Goal: Answer question/provide support

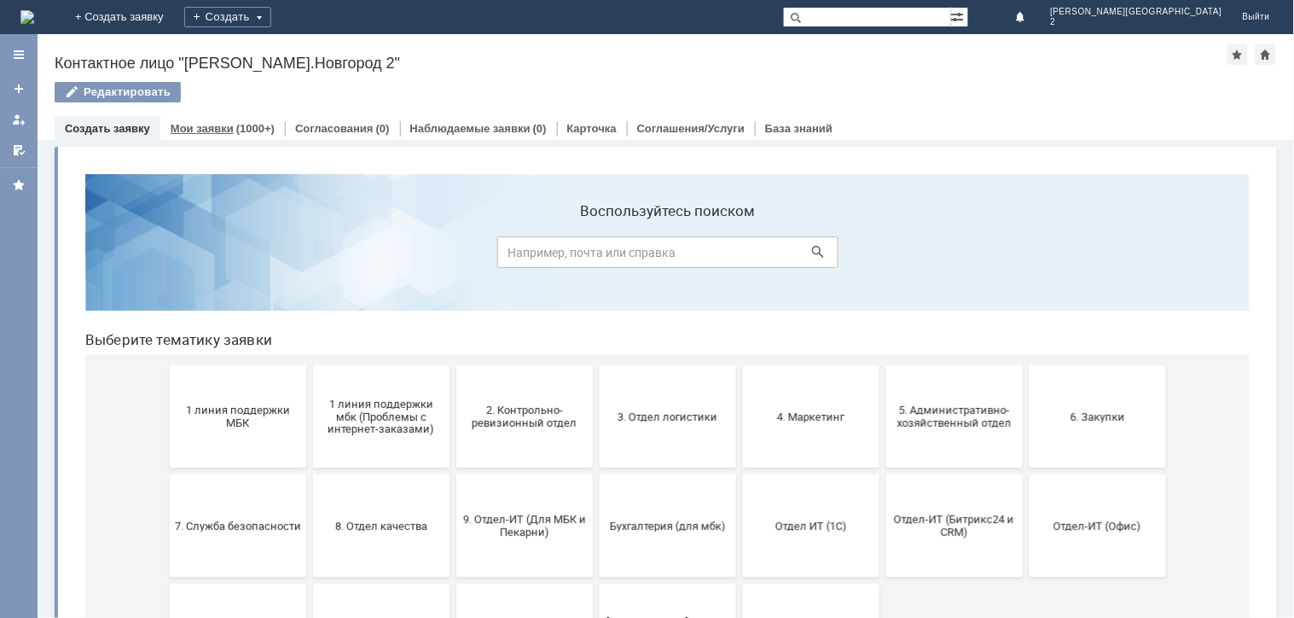
click at [215, 131] on link "Мои заявки" at bounding box center [202, 128] width 63 height 13
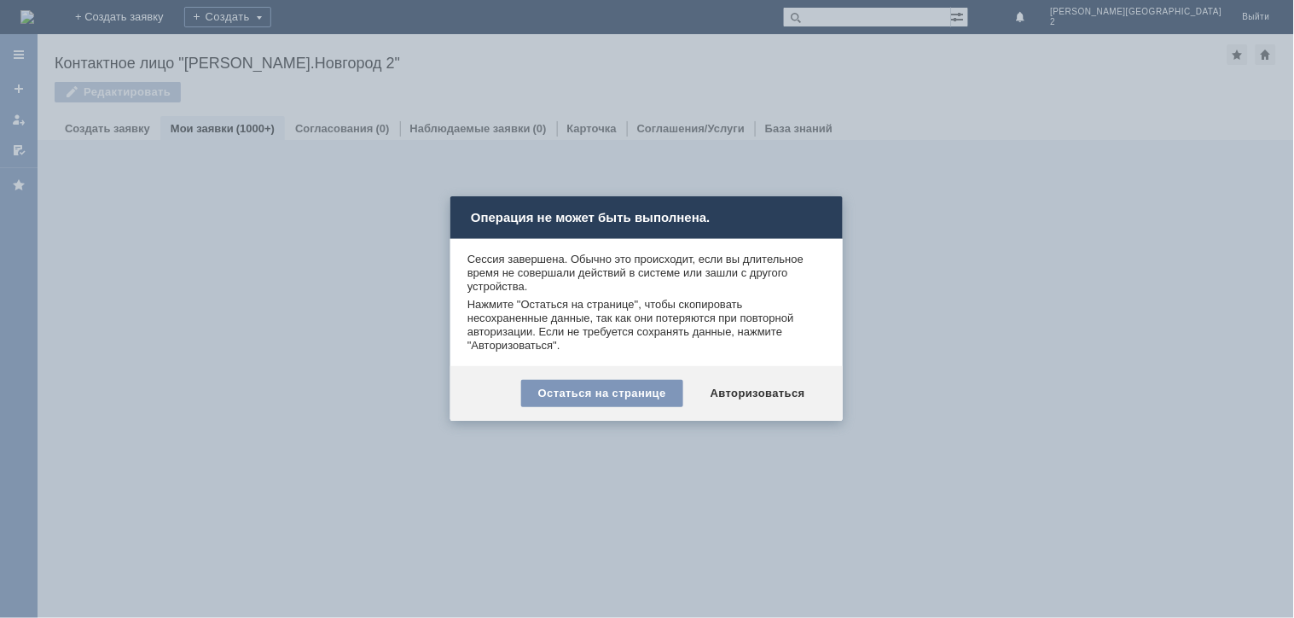
click at [774, 375] on div "Остаться на странице Авторизоваться" at bounding box center [646, 393] width 392 height 55
click at [771, 386] on div "Авторизоваться" at bounding box center [758, 393] width 129 height 27
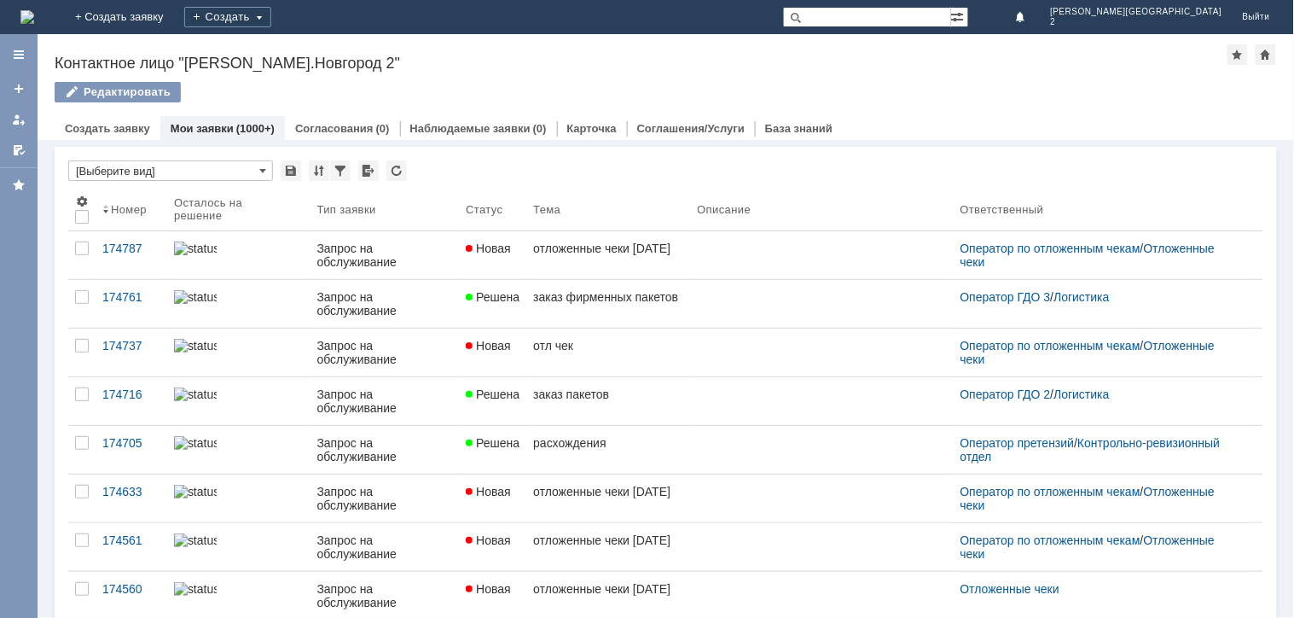
click at [216, 122] on link "Мои заявки" at bounding box center [202, 128] width 63 height 13
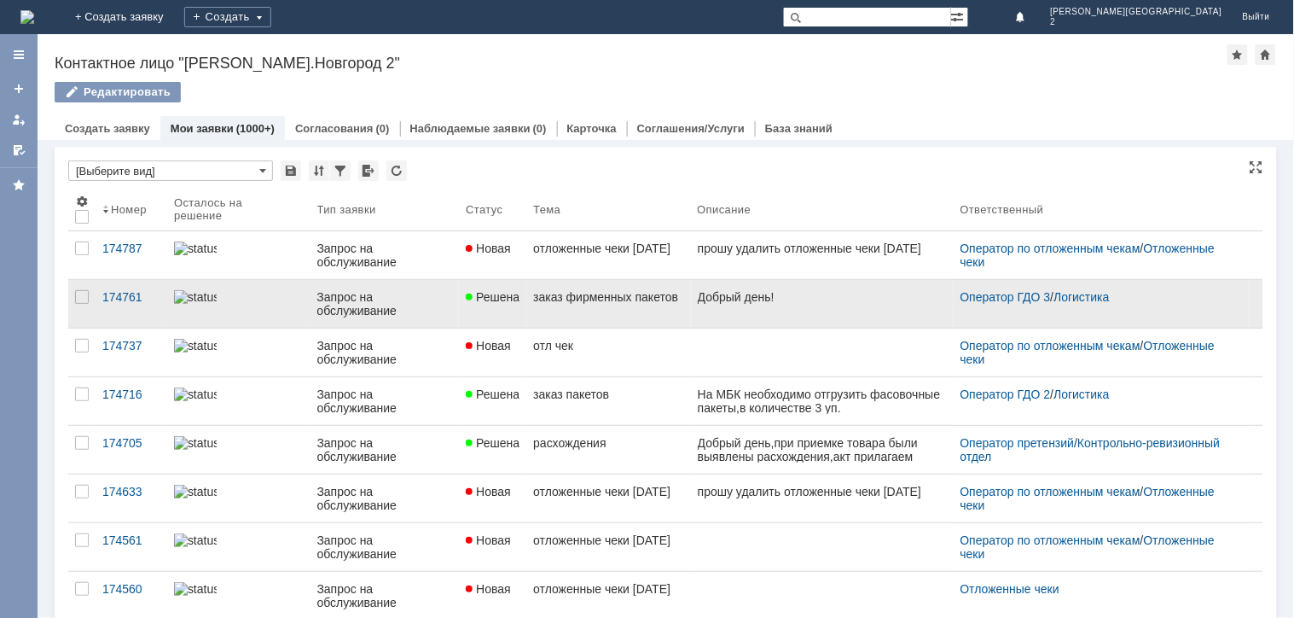
click at [849, 319] on link at bounding box center [822, 304] width 263 height 48
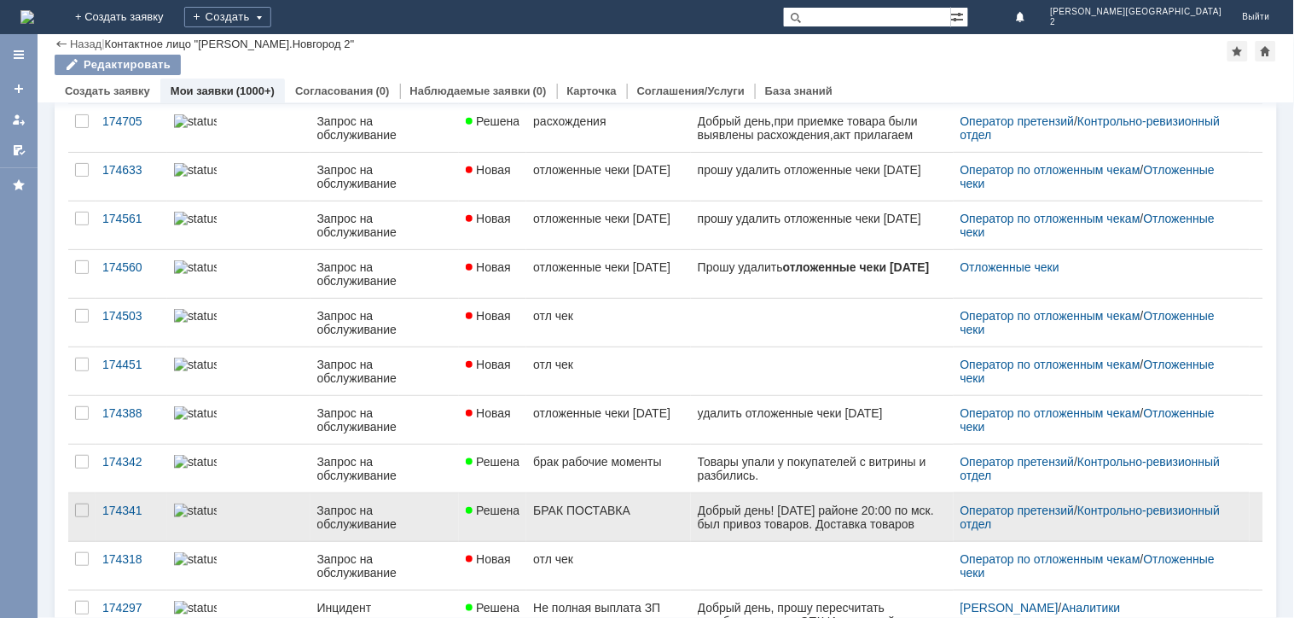
click at [752, 511] on div "Добрый день! [DATE] районе 20:00 по мск. был привоз товаров. Доставка товаров о…" at bounding box center [821, 529] width 249 height 55
click at [634, 520] on link "БРАК ПОСТАВКА" at bounding box center [608, 517] width 164 height 48
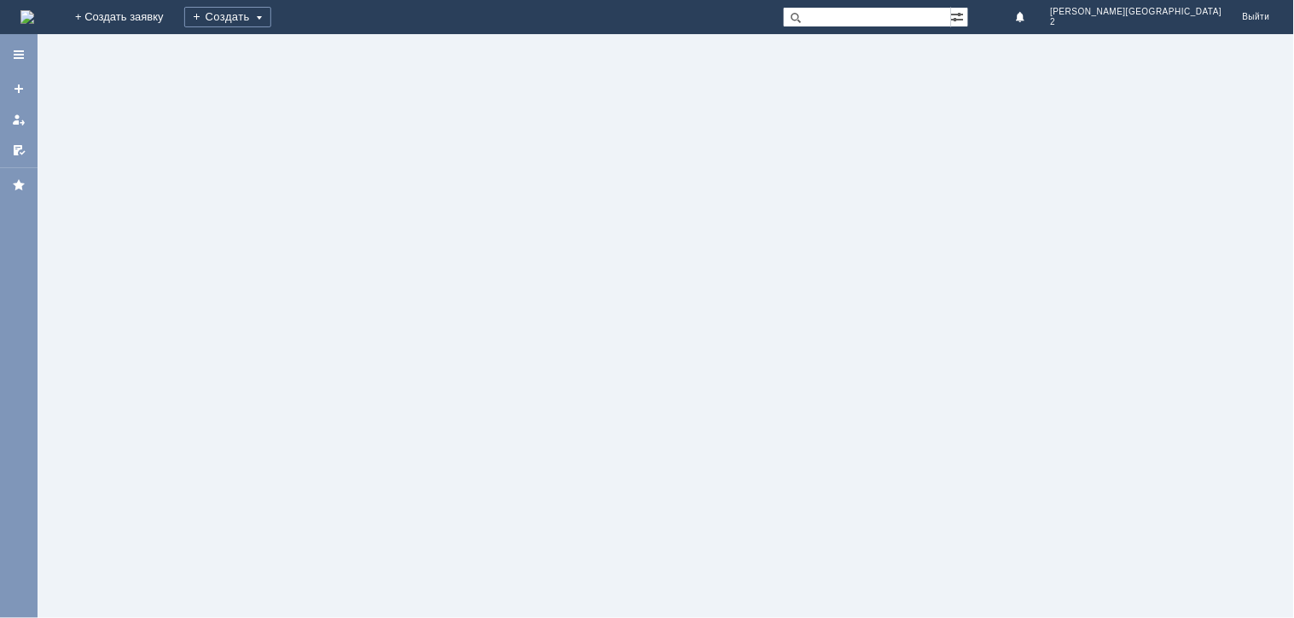
click at [634, 520] on div at bounding box center [666, 326] width 1257 height 584
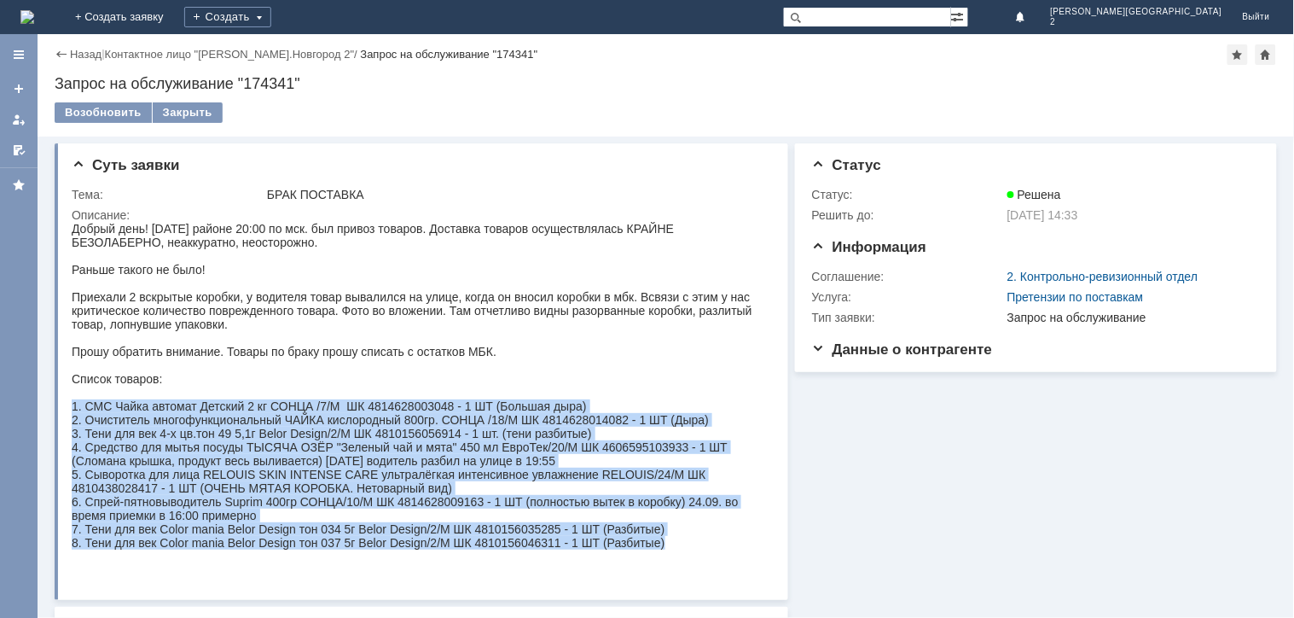
drag, startPoint x: 691, startPoint y: 532, endPoint x: 73, endPoint y: 398, distance: 633.0
click at [73, 398] on body "Добрый день! [DATE] районе 20:00 по мск. был привоз товаров. Доставка товаров о…" at bounding box center [412, 405] width 682 height 369
click at [203, 412] on div "2. Очиститель многофункциональный ЧАЙКА кислородный 800гр. СОНЦА /18/М ШК 48146…" at bounding box center [412, 419] width 682 height 14
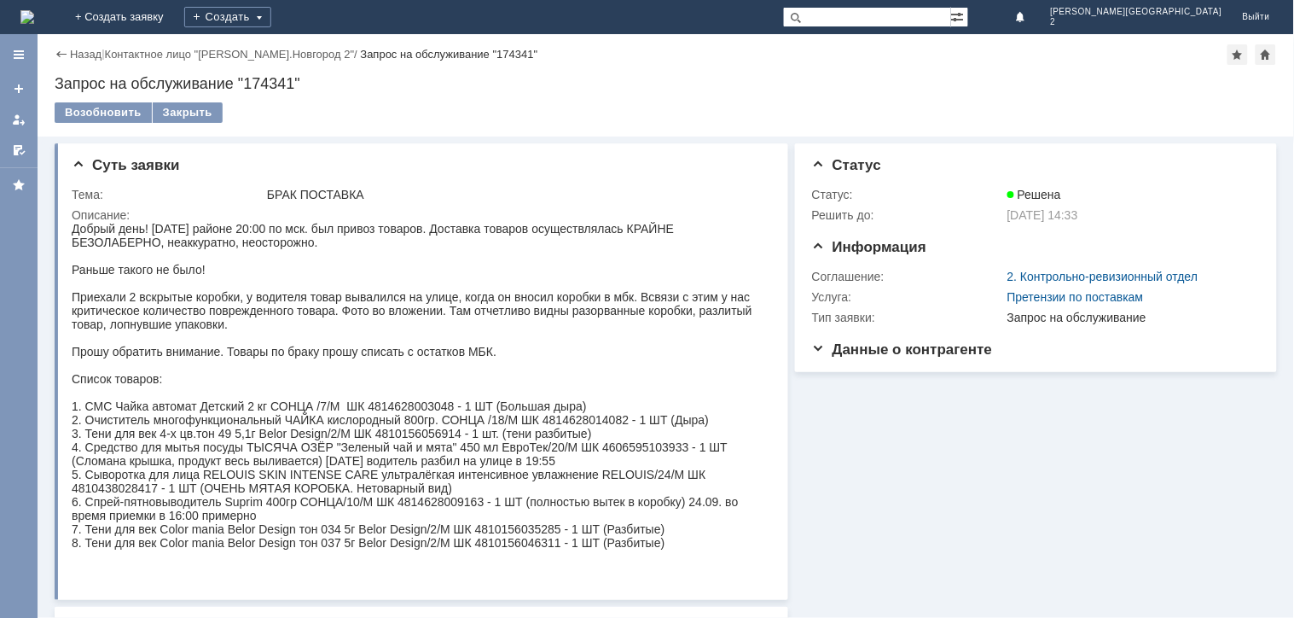
click at [203, 398] on div "1. СМС Чайка автомат Детский 2 кг СОНЦА /7/М ШК 4814628003048 - 1 ШТ (Большая д…" at bounding box center [412, 405] width 682 height 14
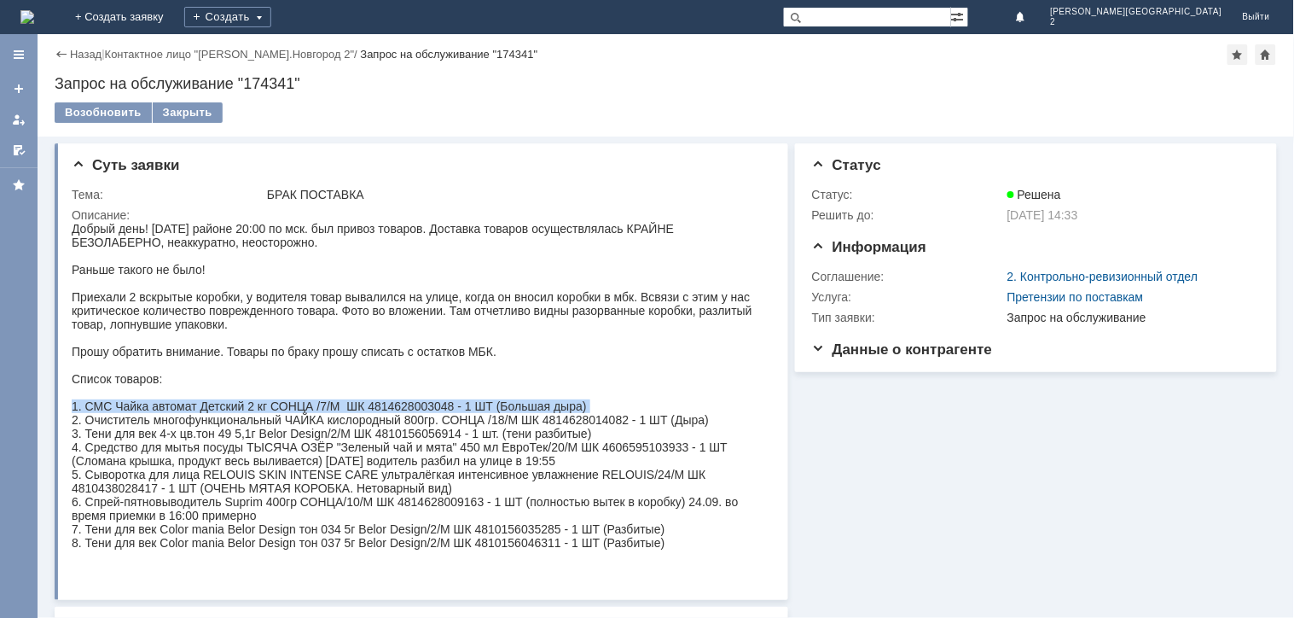
click at [203, 398] on div "1. СМС Чайка автомат Детский 2 кг СОНЦА /7/М ШК 4814628003048 - 1 ШТ (Большая д…" at bounding box center [412, 405] width 682 height 14
copy div "1. СМС Чайка автомат Детский 2 кг СОНЦА /7/М ШК 4814628003048 - 1 ШТ (Большая д…"
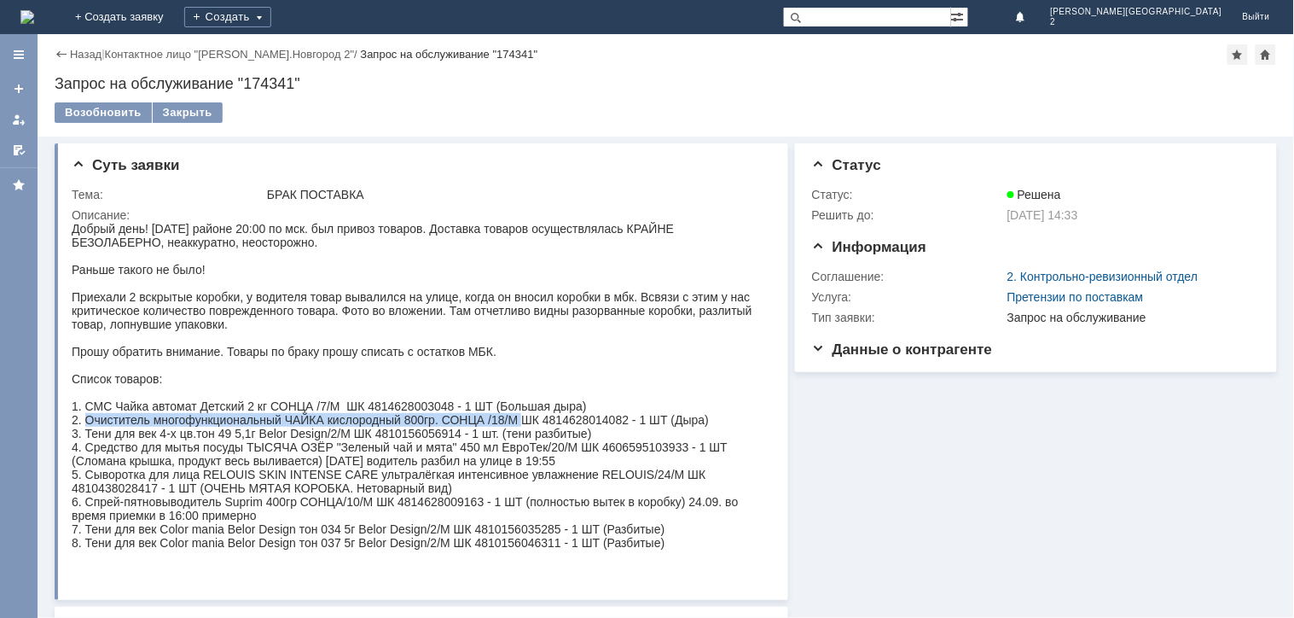
drag, startPoint x: 85, startPoint y: 409, endPoint x: 526, endPoint y: 415, distance: 440.2
click at [526, 415] on div "2. Очиститель многофункциональный ЧАЙКА кислородный 800гр. СОНЦА /18/М ШК 48146…" at bounding box center [412, 419] width 682 height 14
copy div "Очиститель многофункциональный ЧАЙКА кислородный 800гр. СОНЦА /18/М"
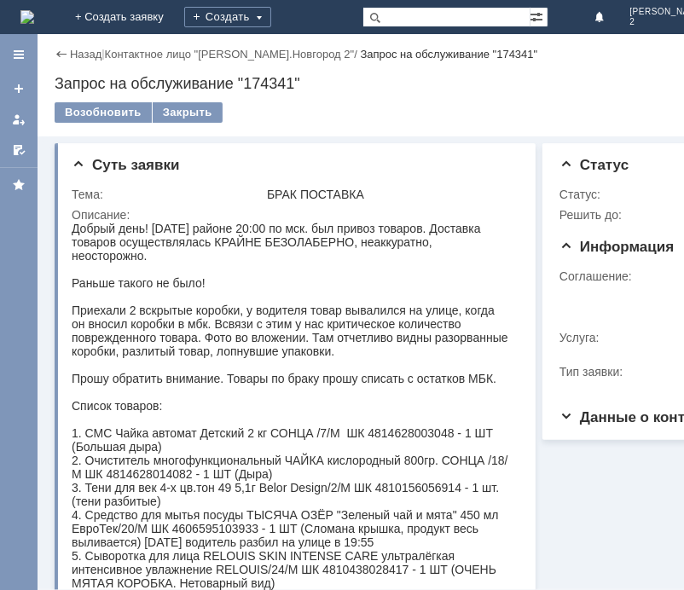
click at [143, 465] on div "2. Очиститель многофункциональный ЧАЙКА кислородный 800гр. СОНЦА /18/М ШК 48146…" at bounding box center [289, 466] width 437 height 27
copy div "4814628014082"
drag, startPoint x: 84, startPoint y: 479, endPoint x: 347, endPoint y: 483, distance: 262.8
click at [347, 483] on div "3. Тени для век 4-х цв.тон 49 5,1г Belor Design/2/М ШК 4810156056914 - 1 шт. (т…" at bounding box center [289, 493] width 437 height 27
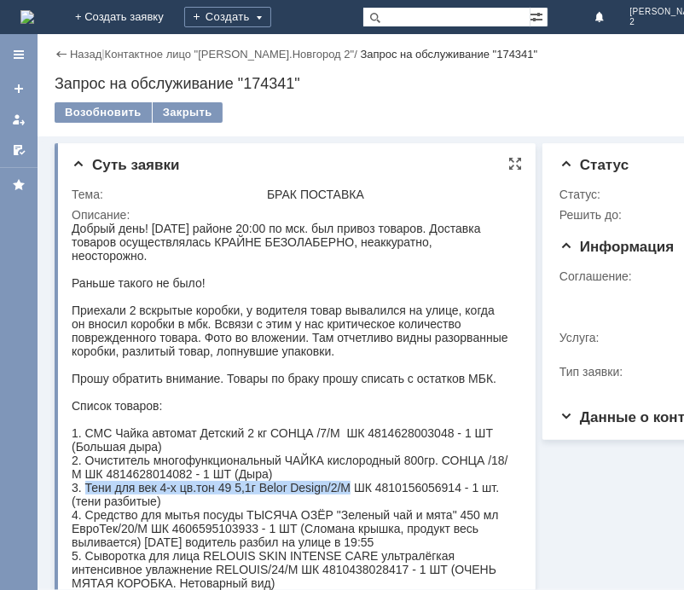
copy div "Тени для век 4-х цв.тон 49 5,1г Belor Design/2/М"
click at [419, 480] on div "3. Тени для век 4-х цв.тон 49 5,1г Belor Design/2/М ШК 4810156056914 - 1 шт. (т…" at bounding box center [289, 493] width 437 height 27
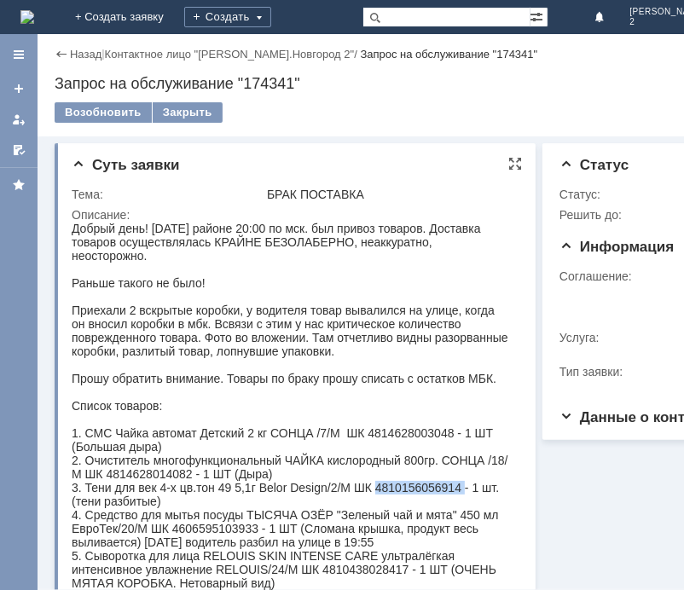
click at [419, 480] on div "3. Тени для век 4-х цв.тон 49 5,1г Belor Design/2/М ШК 4810156056914 - 1 шт. (т…" at bounding box center [289, 493] width 437 height 27
copy div "4810156056914"
drag, startPoint x: 623, startPoint y: 216, endPoint x: 660, endPoint y: 224, distance: 38.3
click at [607, 213] on td "Решить до:" at bounding box center [656, 215] width 192 height 20
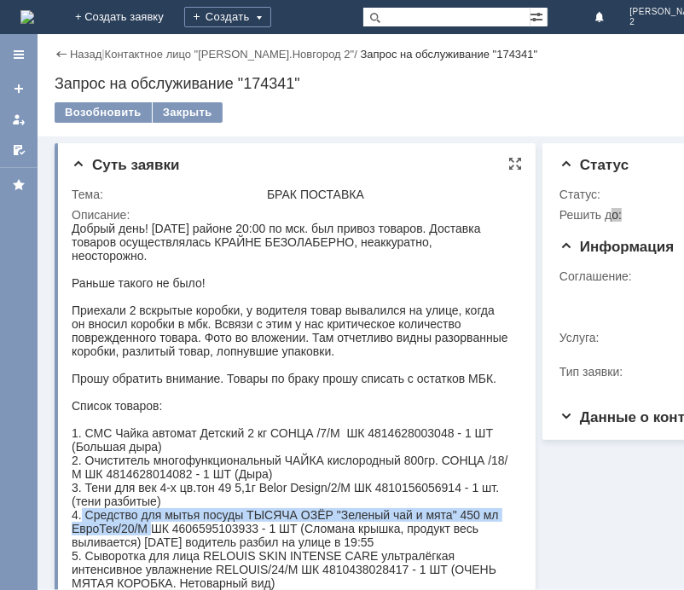
drag, startPoint x: 82, startPoint y: 503, endPoint x: 149, endPoint y: 514, distance: 68.3
click at [149, 514] on div "4. Средство для мытья посуды ТЫСЯЧА ОЗЁР "Зеленый чай и мята" 450 мл ЕвроТек/20…" at bounding box center [289, 528] width 437 height 41
copy div "Средство для мытья посуды ТЫСЯЧА ОЗЁР "Зеленый чай и мята" 450 мл ЕвроТек/20/М"
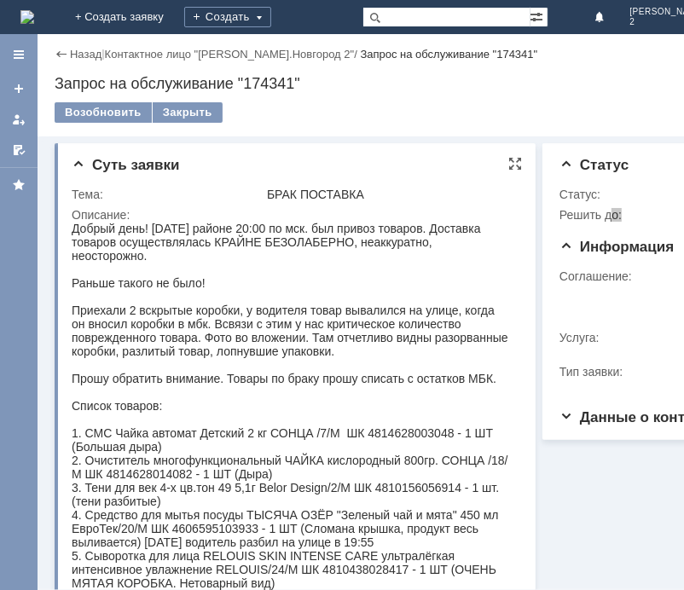
click at [221, 518] on div "4. Средство для мытья посуды ТЫСЯЧА ОЗЁР "Зеленый чай и мята" 450 мл ЕвроТек/20…" at bounding box center [289, 528] width 437 height 41
copy div "4606595103933"
click at [101, 549] on div "5. Сыворотка для лица RELOUIS SKIN INTENSE CARE ультралёгкая интенсивное увлажн…" at bounding box center [289, 569] width 437 height 41
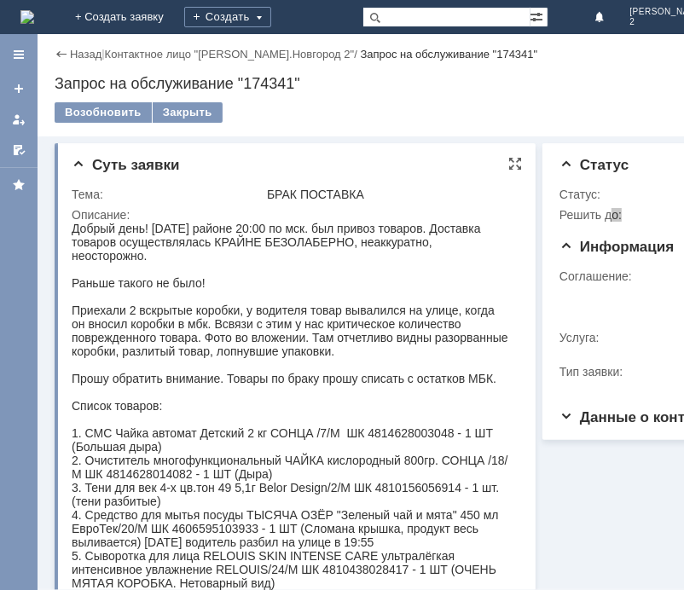
click at [79, 556] on div "5. Сыворотка для лица RELOUIS SKIN INTENSE CARE ультралёгкая интенсивное увлажн…" at bounding box center [289, 569] width 437 height 41
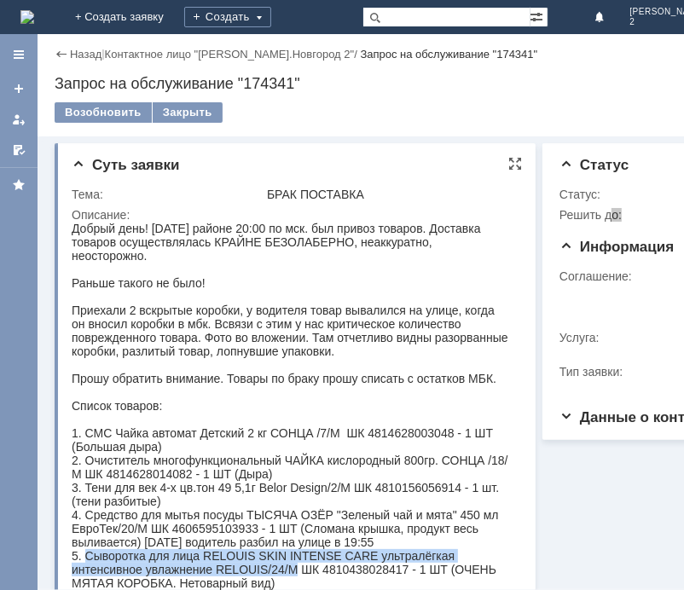
drag, startPoint x: 84, startPoint y: 549, endPoint x: 294, endPoint y: 562, distance: 211.2
click at [294, 562] on div "5. Сыворотка для лица RELOUIS SKIN INTENSE CARE ультралёгкая интенсивное увлажн…" at bounding box center [289, 569] width 437 height 41
copy div "Сыворотка для лица RELOUIS SKIN INTENSE CARE ультралёгкая интенсивное увлажнени…"
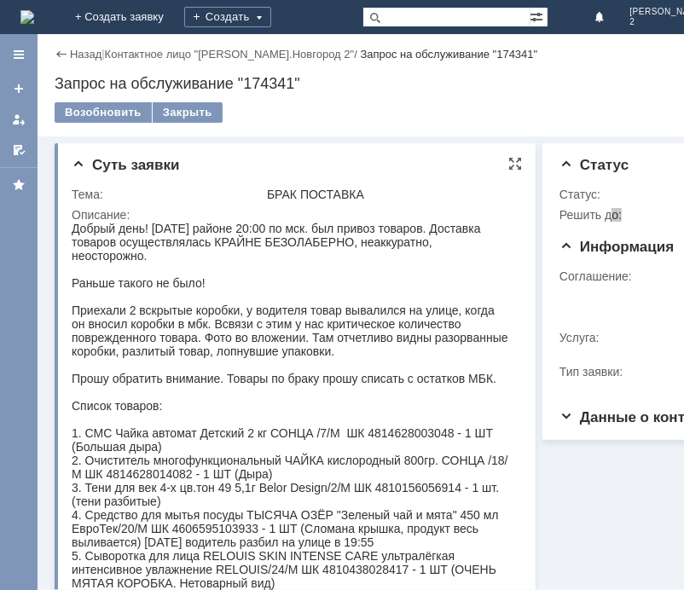
click at [374, 562] on div "5. Сыворотка для лица RELOUIS SKIN INTENSE CARE ультралёгкая интенсивное увлажн…" at bounding box center [289, 569] width 437 height 41
click at [375, 562] on div "5. Сыворотка для лица RELOUIS SKIN INTENSE CARE ультралёгкая интенсивное увлажн…" at bounding box center [289, 569] width 437 height 41
copy div "4810438028417"
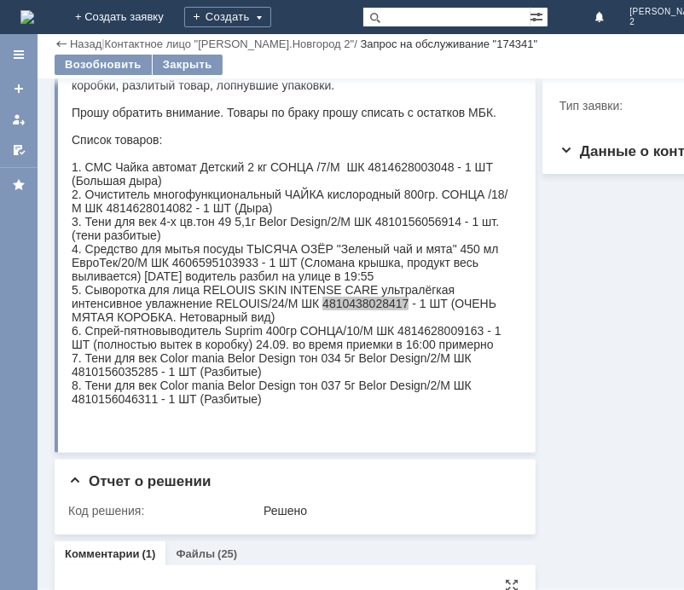
scroll to position [284, 0]
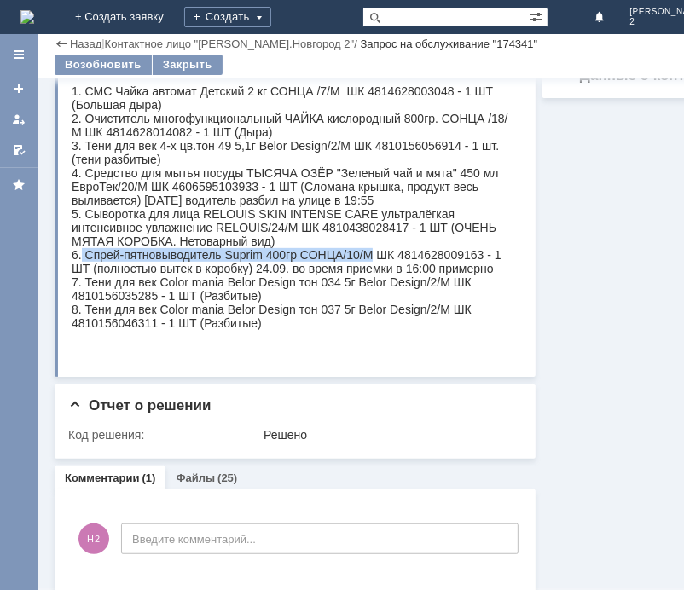
drag, startPoint x: 82, startPoint y: 243, endPoint x: 370, endPoint y: 244, distance: 288.4
click at [370, 249] on div "6. Спрей-пятновыводитель Suprim 400гр СОНЦА/10/М ШК 4814628009163 - 1 ШТ (полно…" at bounding box center [289, 262] width 437 height 27
copy div "Спрей-пятновыводитель Suprim 400гр СОНЦА/10/М"
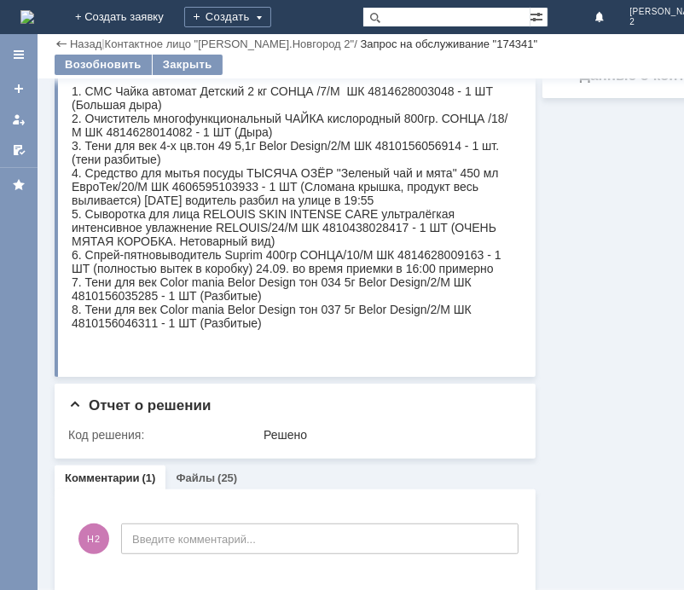
click at [398, 249] on div "6. Спрей-пятновыводитель Suprim 400гр СОНЦА/10/М ШК 4814628009163 - 1 ШТ (полно…" at bounding box center [289, 262] width 437 height 27
click at [414, 249] on div "6. Спрей-пятновыводитель Suprim 400гр СОНЦА/10/М ШК 4814628009163 - 1 ШТ (полно…" at bounding box center [289, 262] width 437 height 27
click at [415, 249] on div "6. Спрей-пятновыводитель Suprim 400гр СОНЦА/10/М ШК 4814628009163 - 1 ШТ (полно…" at bounding box center [289, 262] width 437 height 27
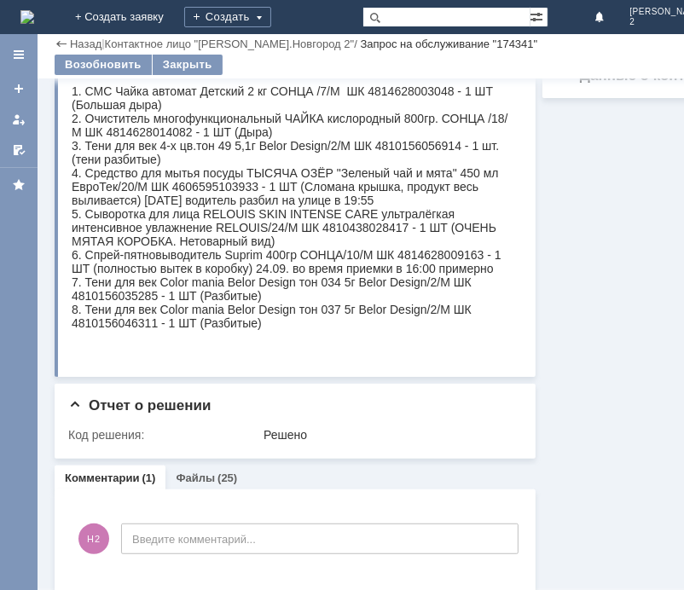
drag, startPoint x: 312, startPoint y: 268, endPoint x: 173, endPoint y: 278, distance: 139.4
click at [311, 276] on div "7. Тени для век Color mania Belor Design тон 034 5г Belor Design/2/М ШК 4810156…" at bounding box center [289, 289] width 437 height 27
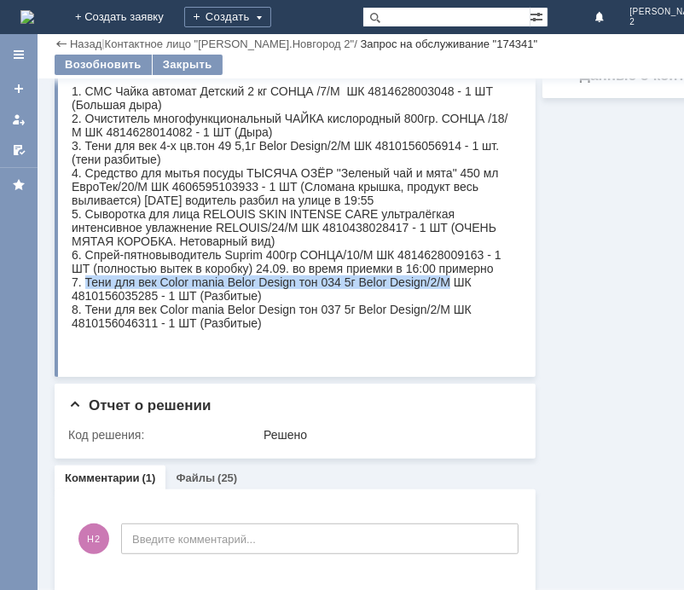
drag, startPoint x: 85, startPoint y: 269, endPoint x: 448, endPoint y: 270, distance: 362.6
click at [448, 276] on div "7. Тени для век Color mania Belor Design тон 034 5г Belor Design/2/М ШК 4810156…" at bounding box center [289, 289] width 437 height 27
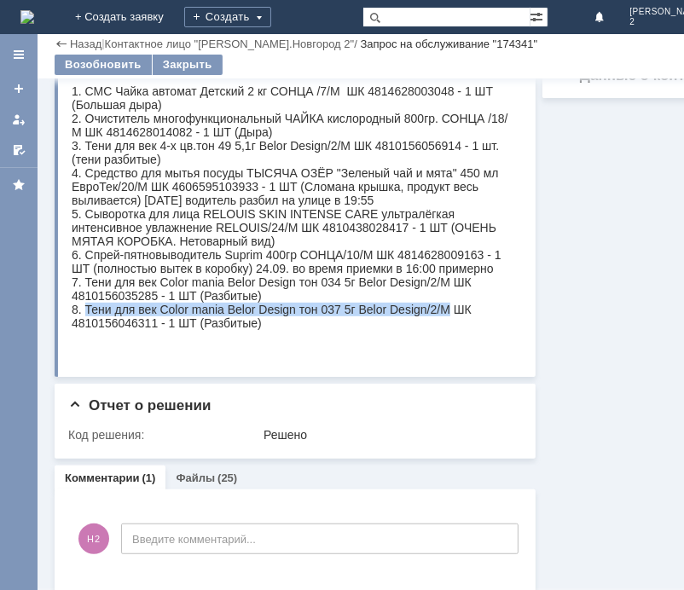
drag, startPoint x: 83, startPoint y: 301, endPoint x: 446, endPoint y: 297, distance: 363.5
click at [446, 304] on div "8. Тени для век Color mania Belor Design тон 037 5г Belor Design/2/М ШК 4810156…" at bounding box center [289, 317] width 437 height 27
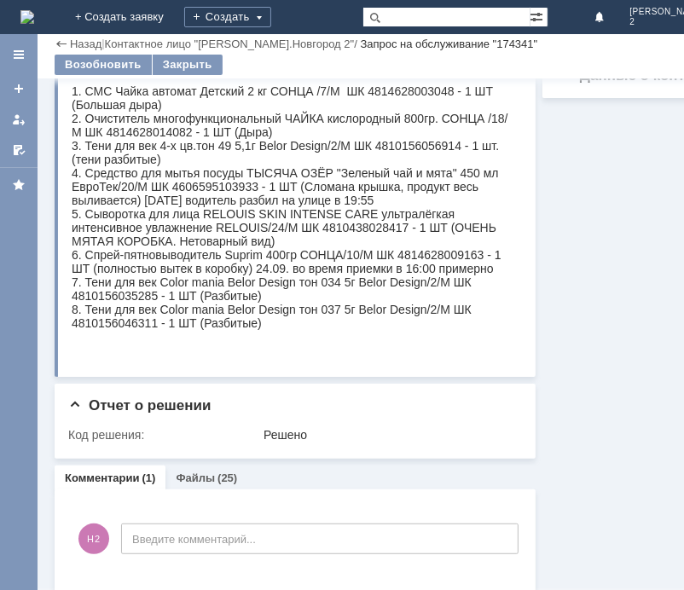
click at [129, 314] on div "8. Тени для век Color mania Belor Design тон 037 5г Belor Design/2/М ШК 4810156…" at bounding box center [289, 317] width 437 height 27
click at [129, 312] on div "8. Тени для век Color mania Belor Design тон 037 5г Belor Design/2/М ШК 4810156…" at bounding box center [289, 317] width 437 height 27
click at [148, 289] on div "7. Тени для век Color mania Belor Design тон 034 5г Belor Design/2/М ШК 4810156…" at bounding box center [289, 289] width 437 height 27
